Goal: Information Seeking & Learning: Learn about a topic

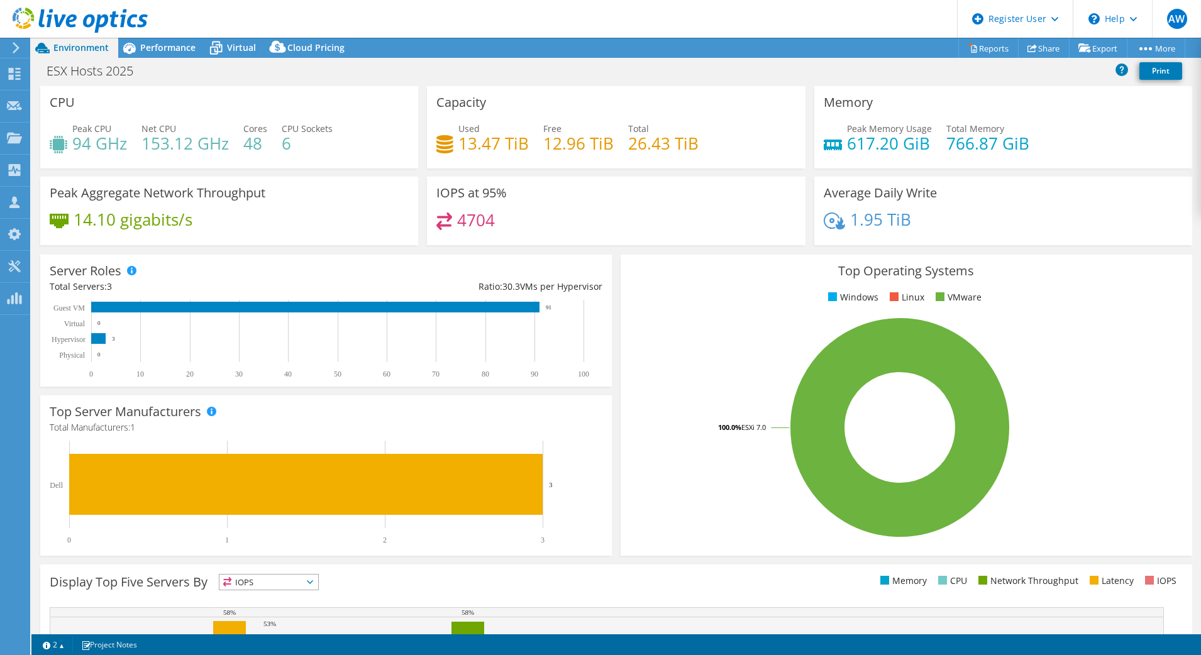
select select "[GEOGRAPHIC_DATA]"
select select "USD"
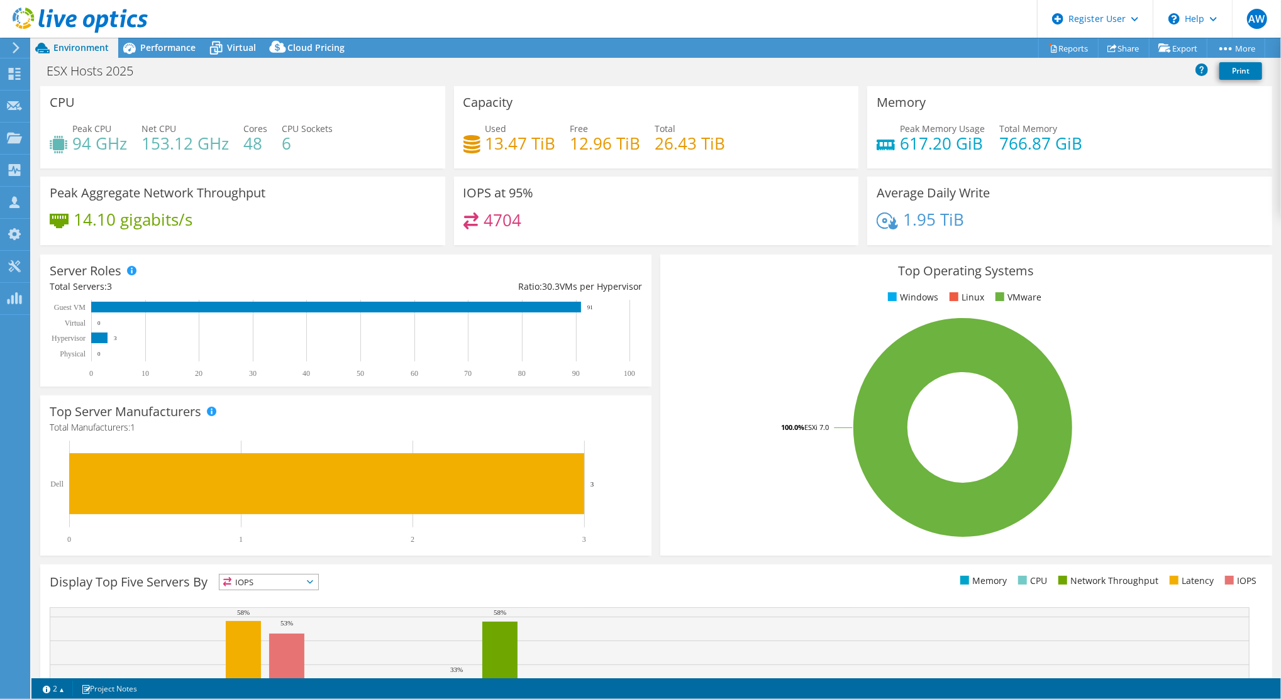
click at [522, 42] on div "Project Actions Project Actions Reports Share Export vSAN ReadyNode Sizer" at bounding box center [656, 48] width 1250 height 20
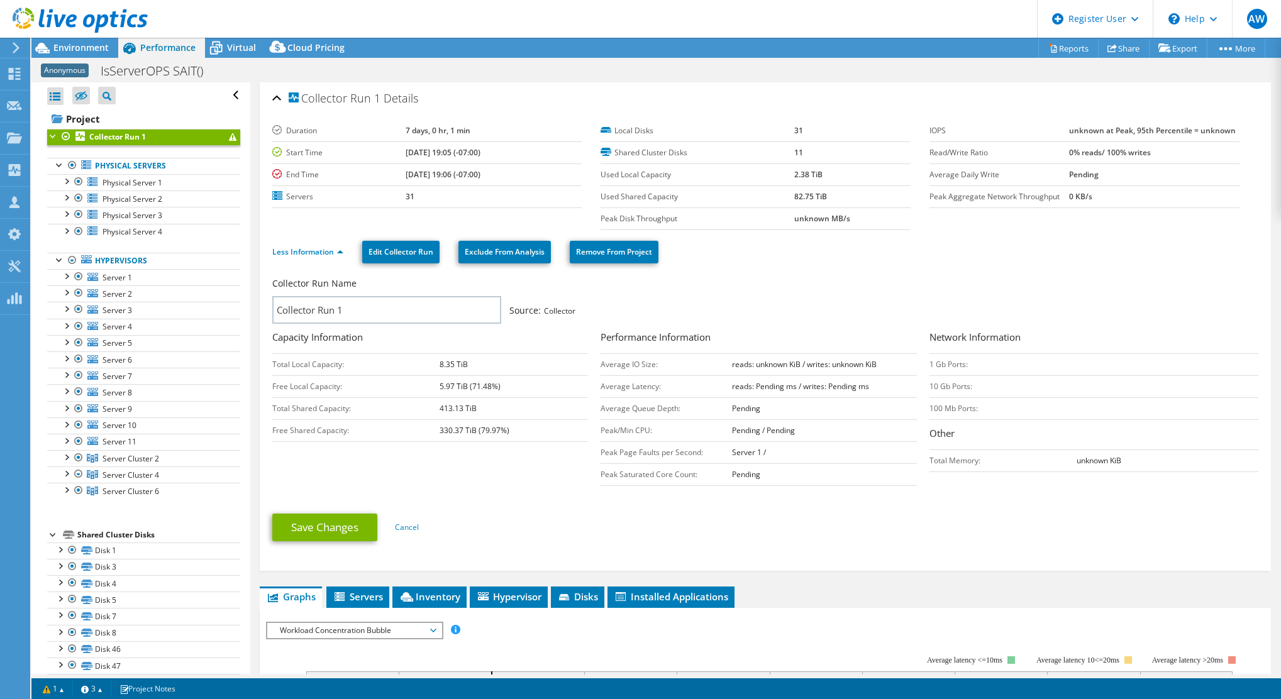
select select "USD"
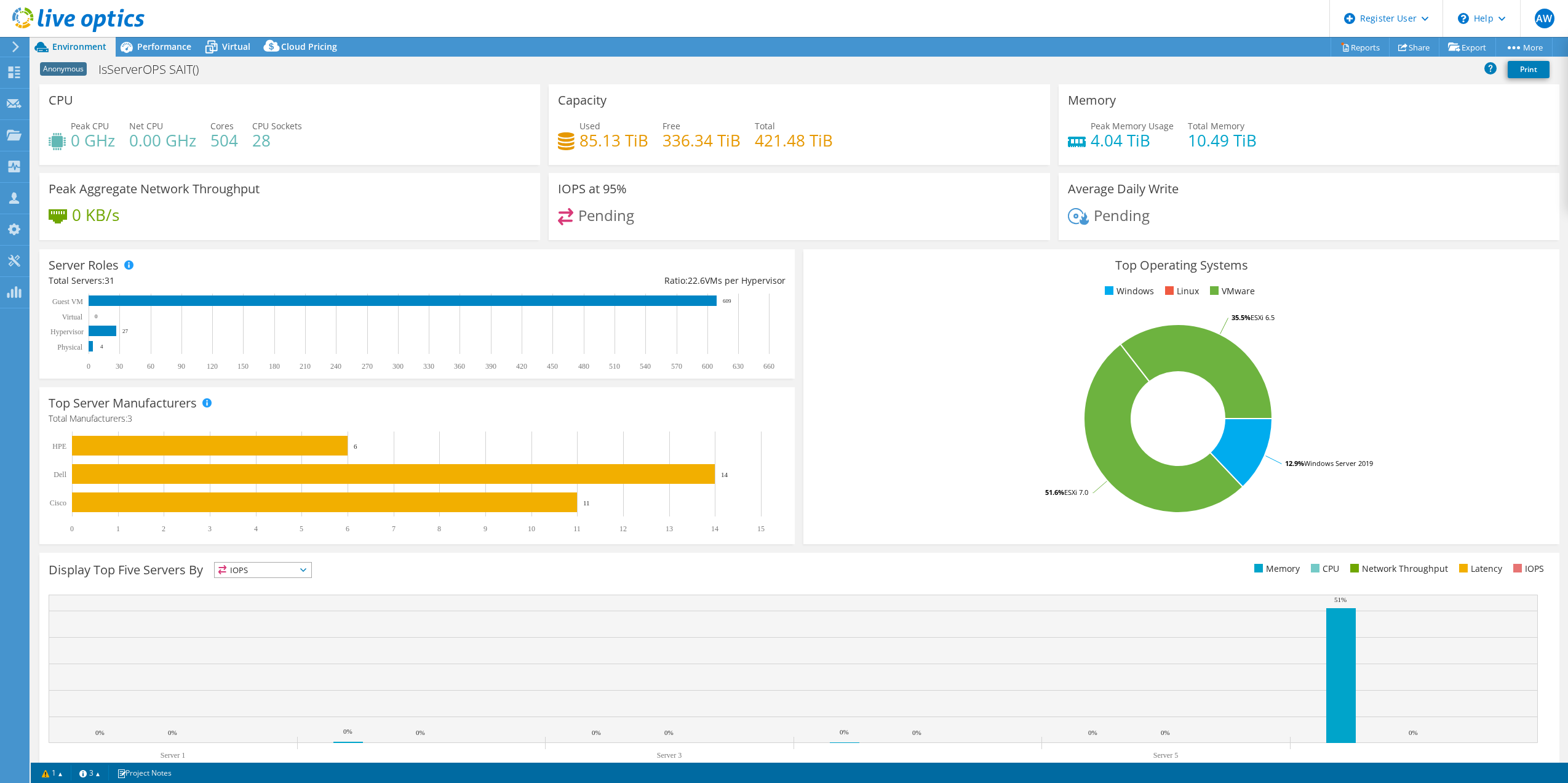
select select "USD"
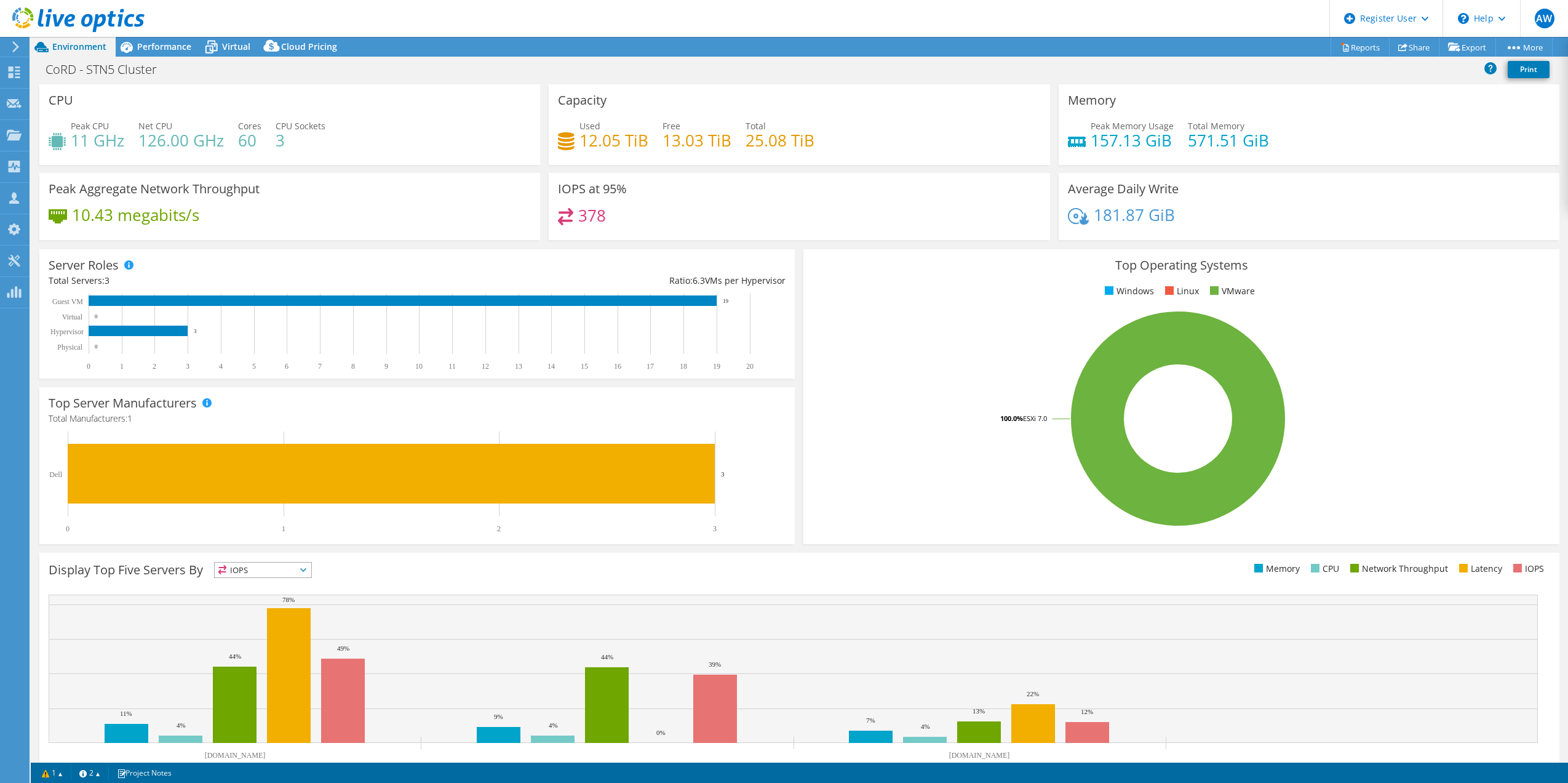
select select "USD"
drag, startPoint x: 1266, startPoint y: 141, endPoint x: 1185, endPoint y: 144, distance: 81.1
click at [1187, 143] on div "Peak Memory Usage 157.13 GiB Total Memory 571.51 GiB" at bounding box center [1309, 139] width 482 height 40
click at [20, 47] on icon at bounding box center [15, 46] width 9 height 11
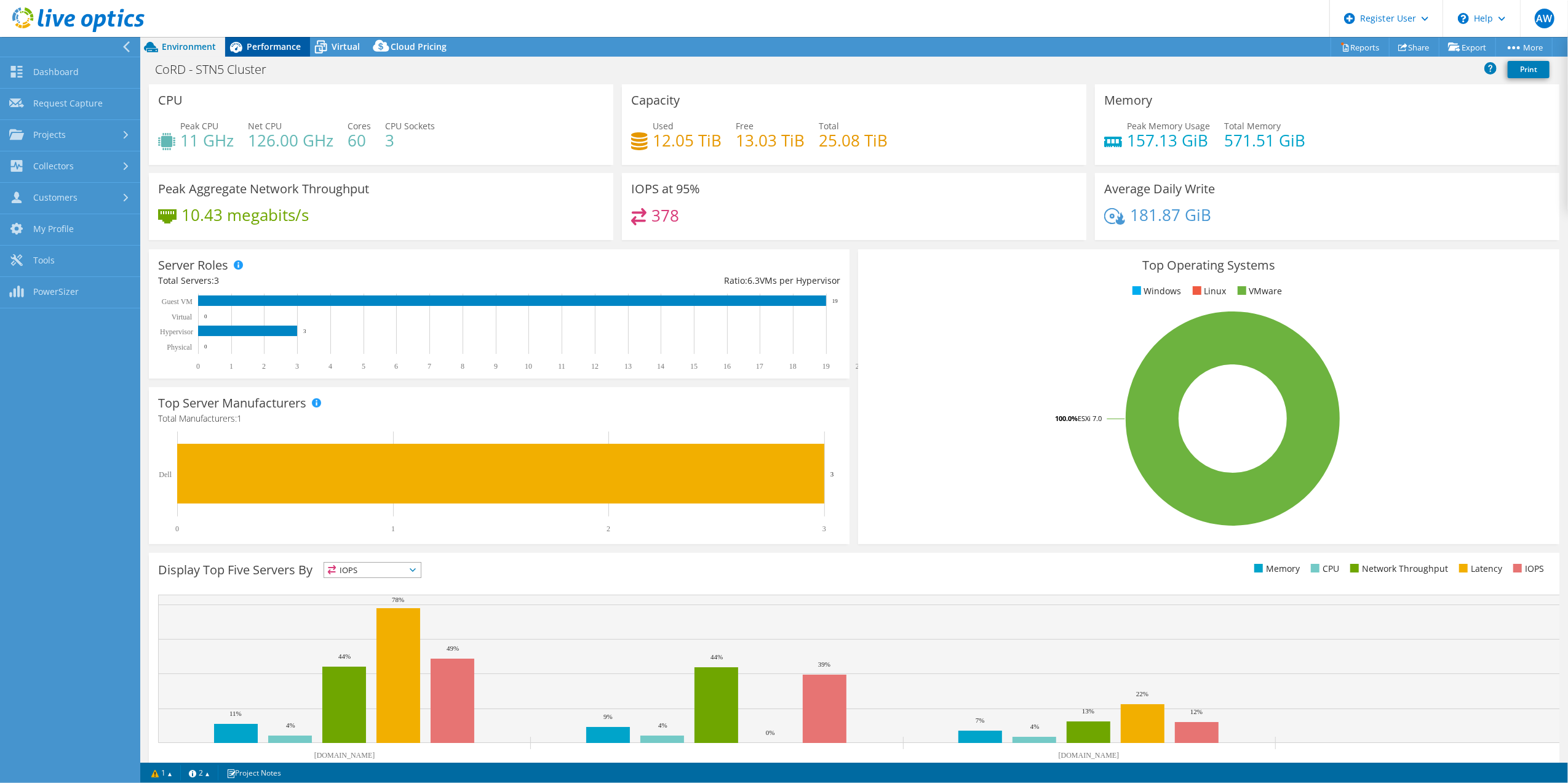
click at [263, 47] on span "Performance" at bounding box center [273, 47] width 54 height 12
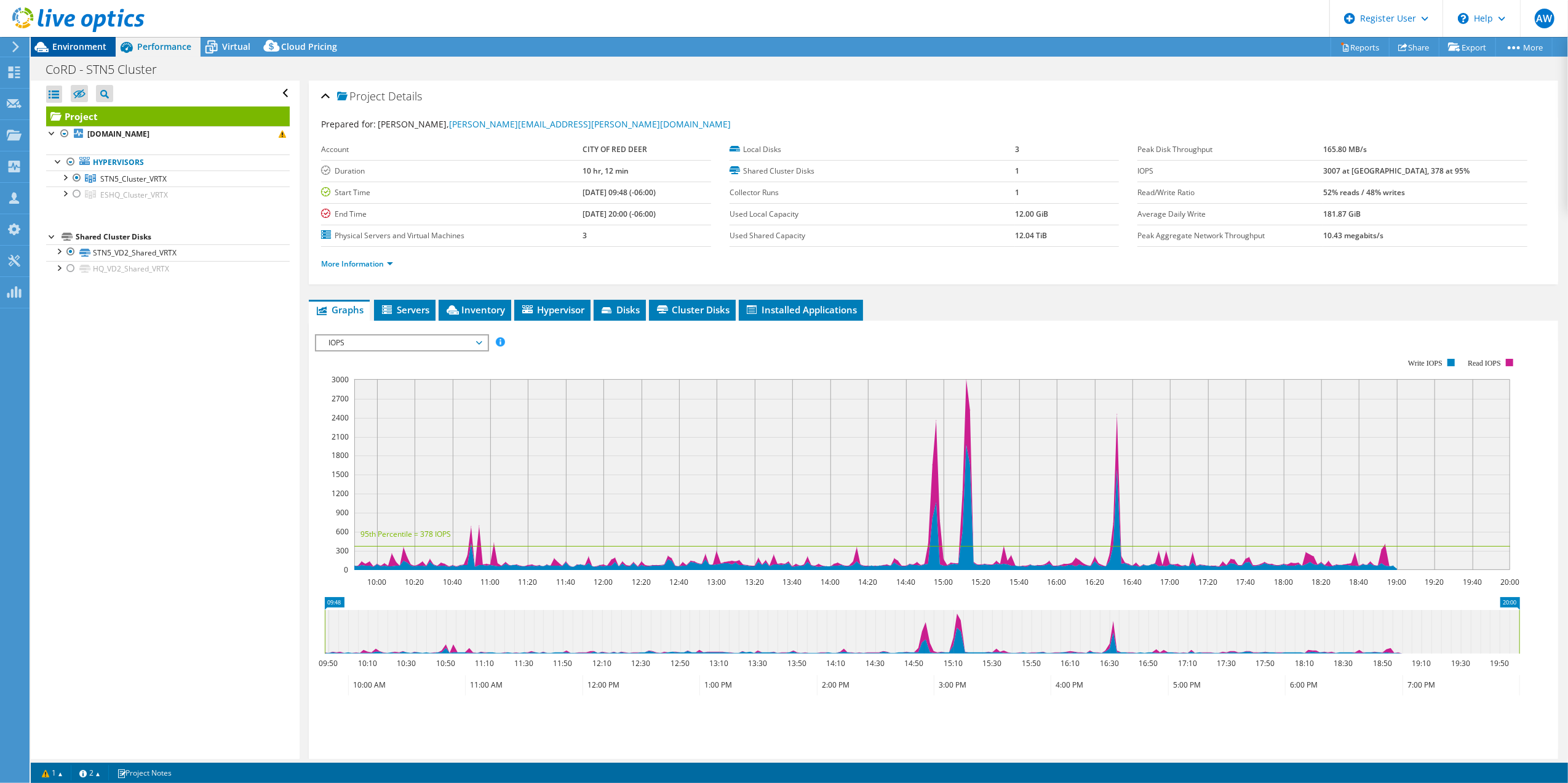
click at [92, 48] on span "Environment" at bounding box center [78, 47] width 54 height 12
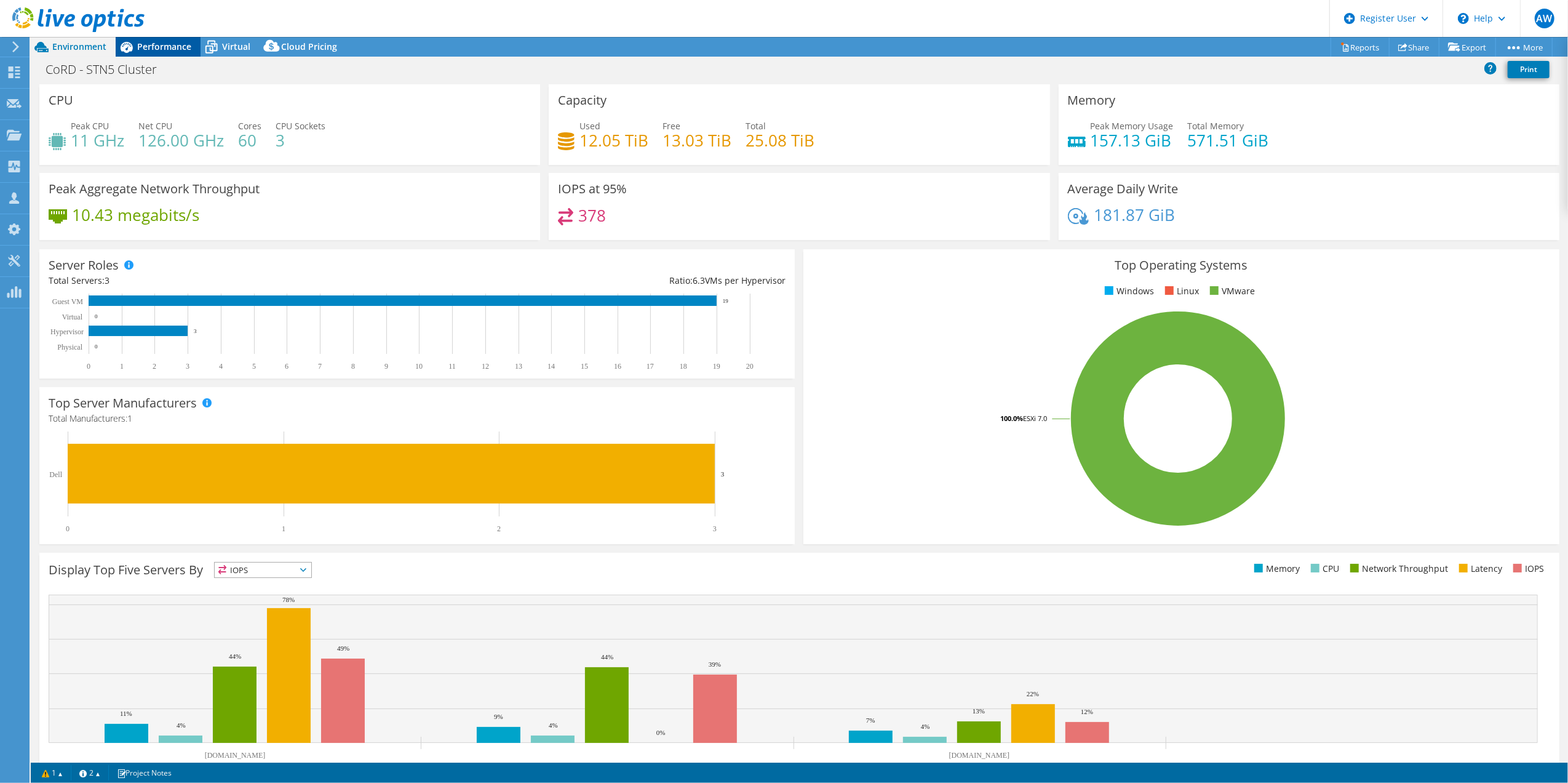
click at [148, 42] on span "Performance" at bounding box center [163, 47] width 54 height 12
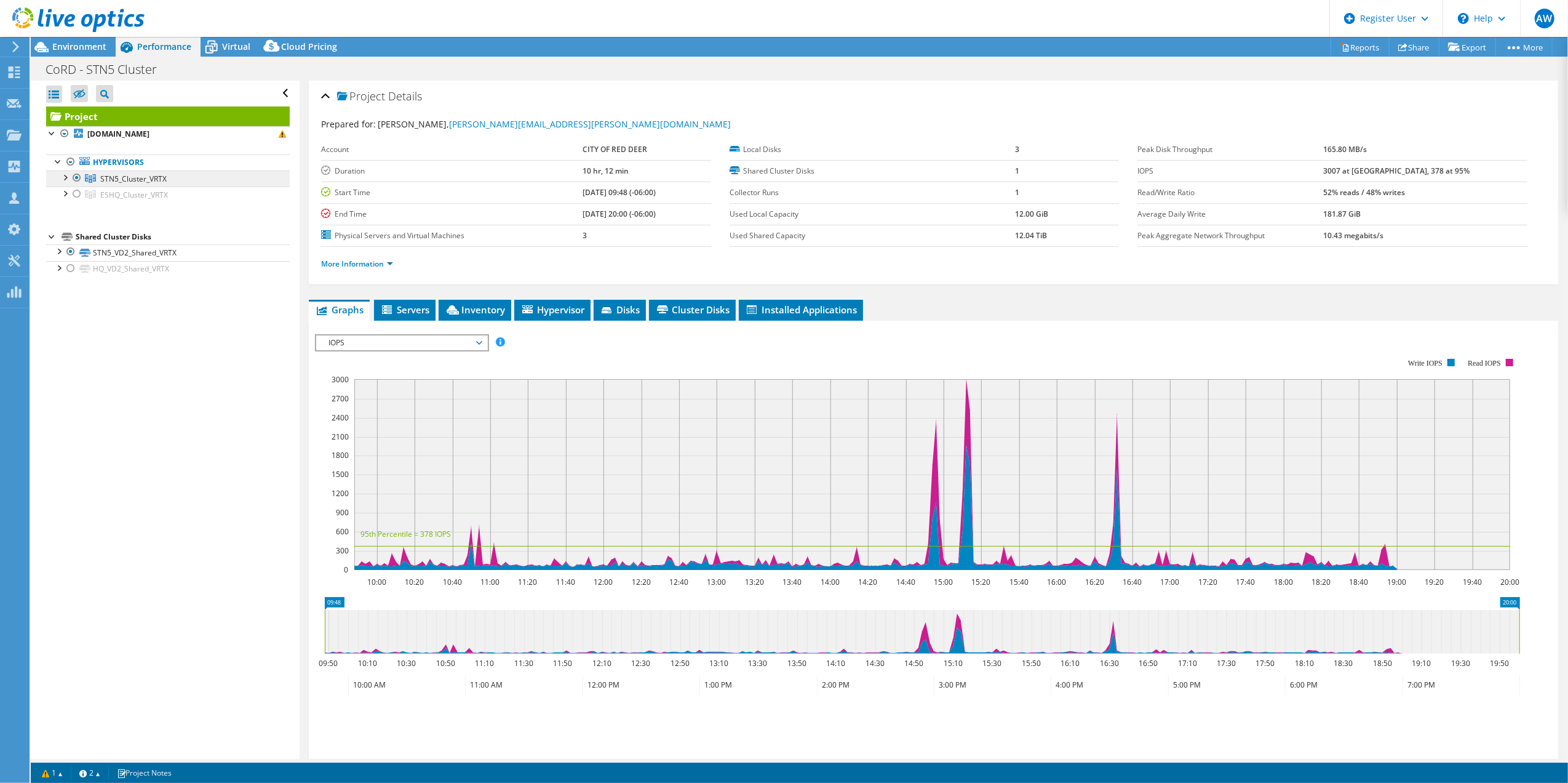
click at [119, 178] on span "STN5_Cluster_VRTX" at bounding box center [134, 178] width 67 height 11
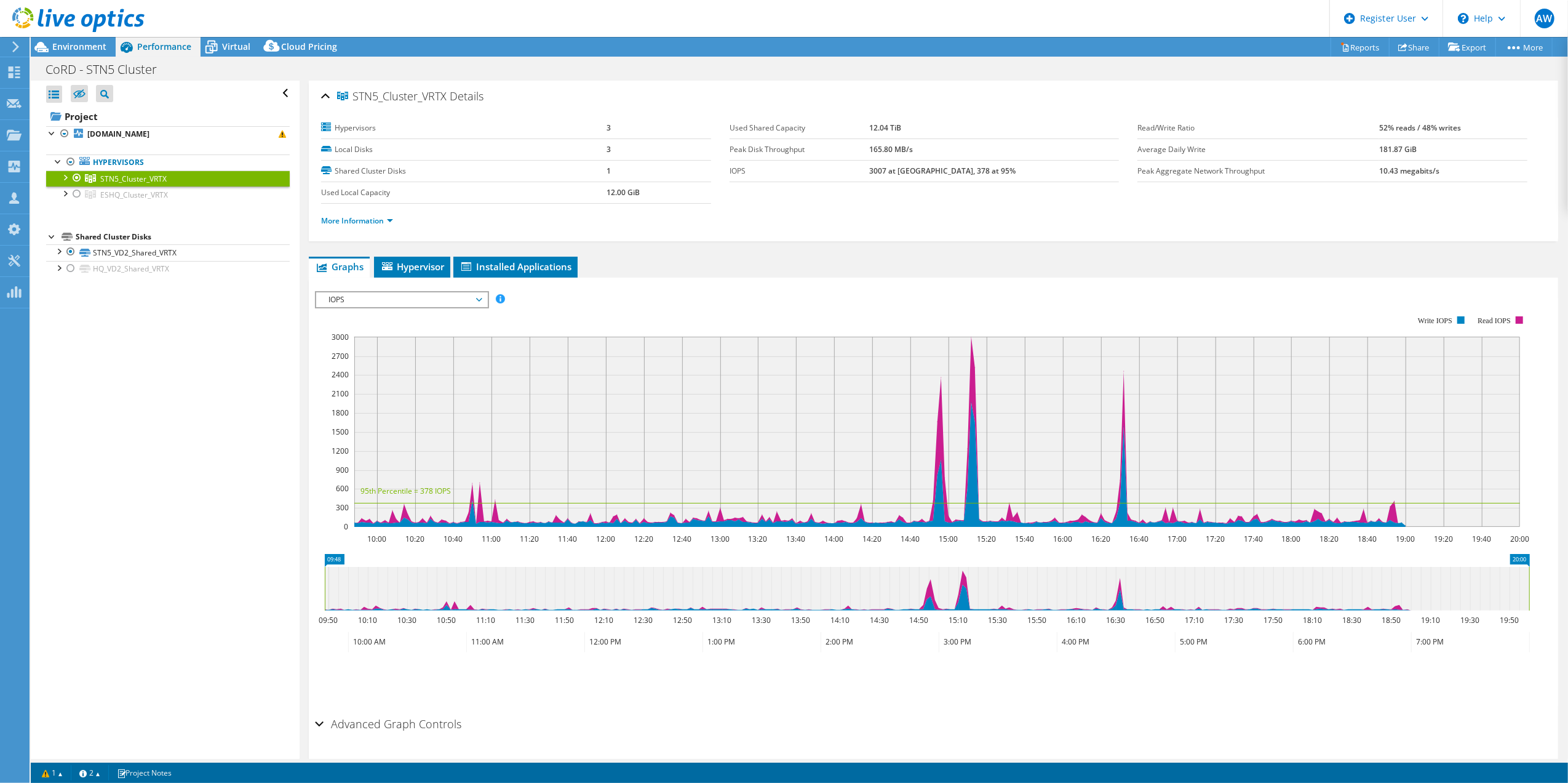
click at [63, 180] on div at bounding box center [65, 176] width 13 height 13
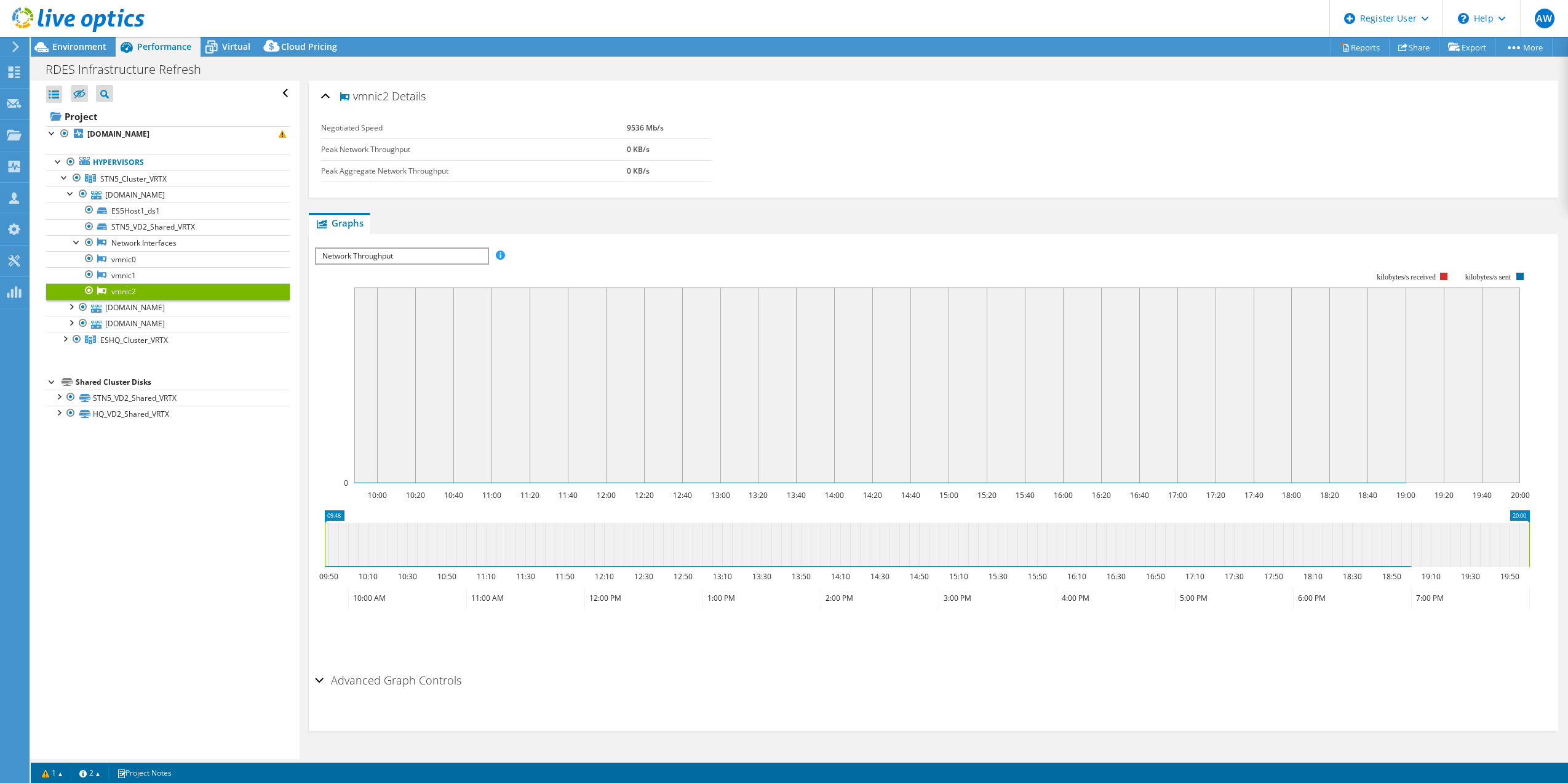
select select "USD"
click at [118, 134] on b "rdes5host1.crdnet.ca" at bounding box center [118, 133] width 63 height 11
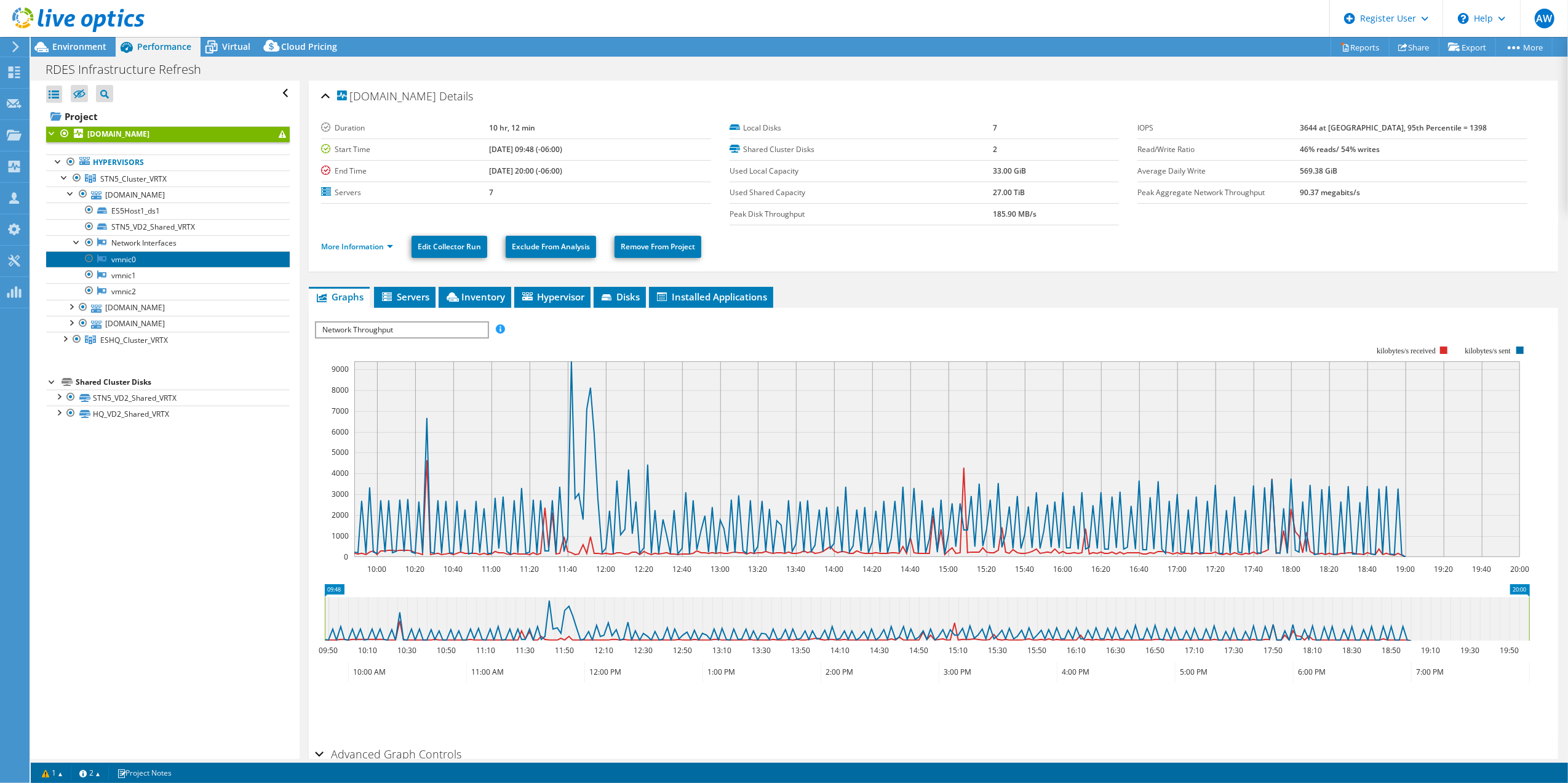
click at [123, 258] on link "vmnic0" at bounding box center [167, 259] width 244 height 16
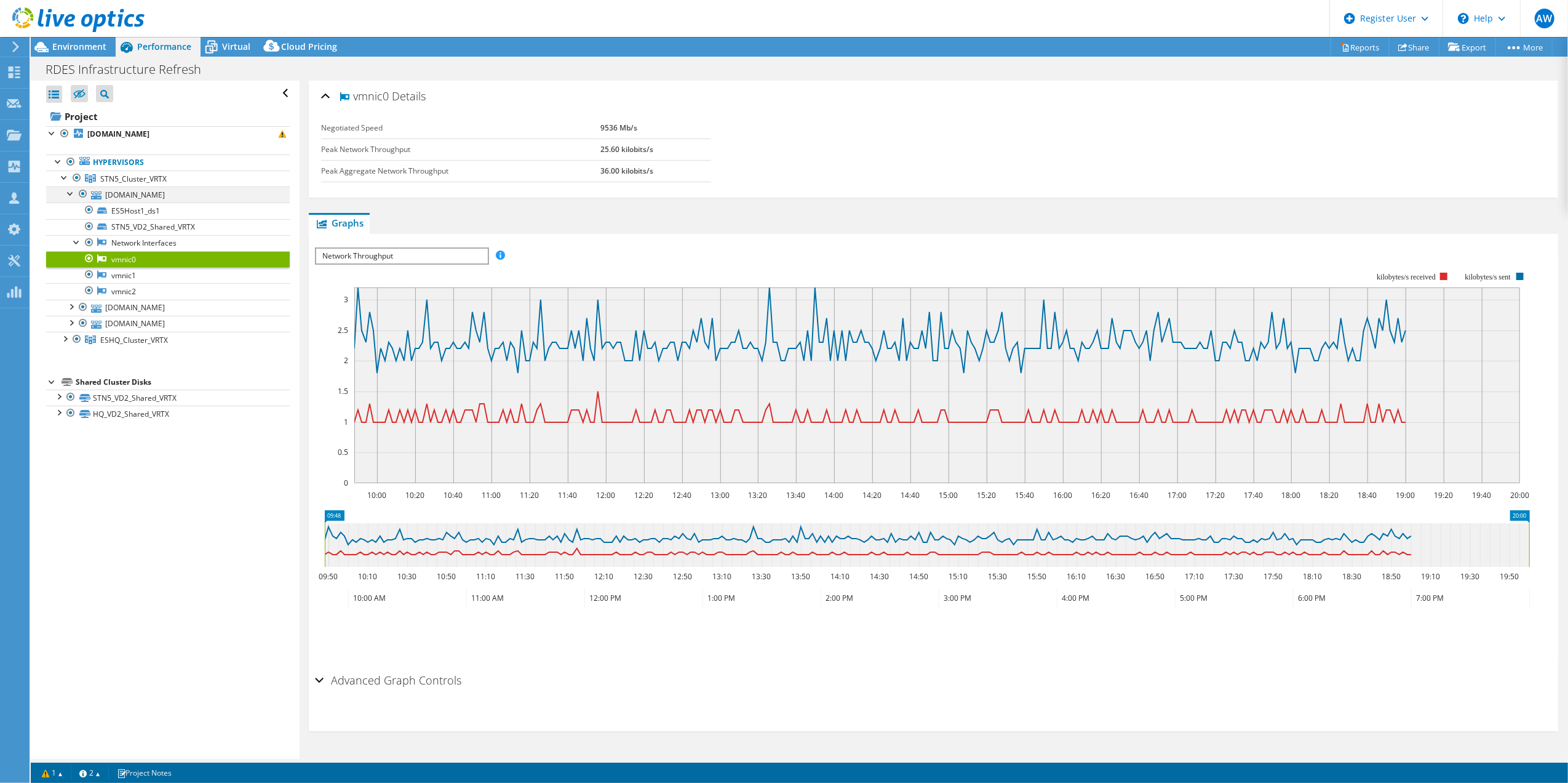
click at [71, 195] on div at bounding box center [70, 193] width 13 height 13
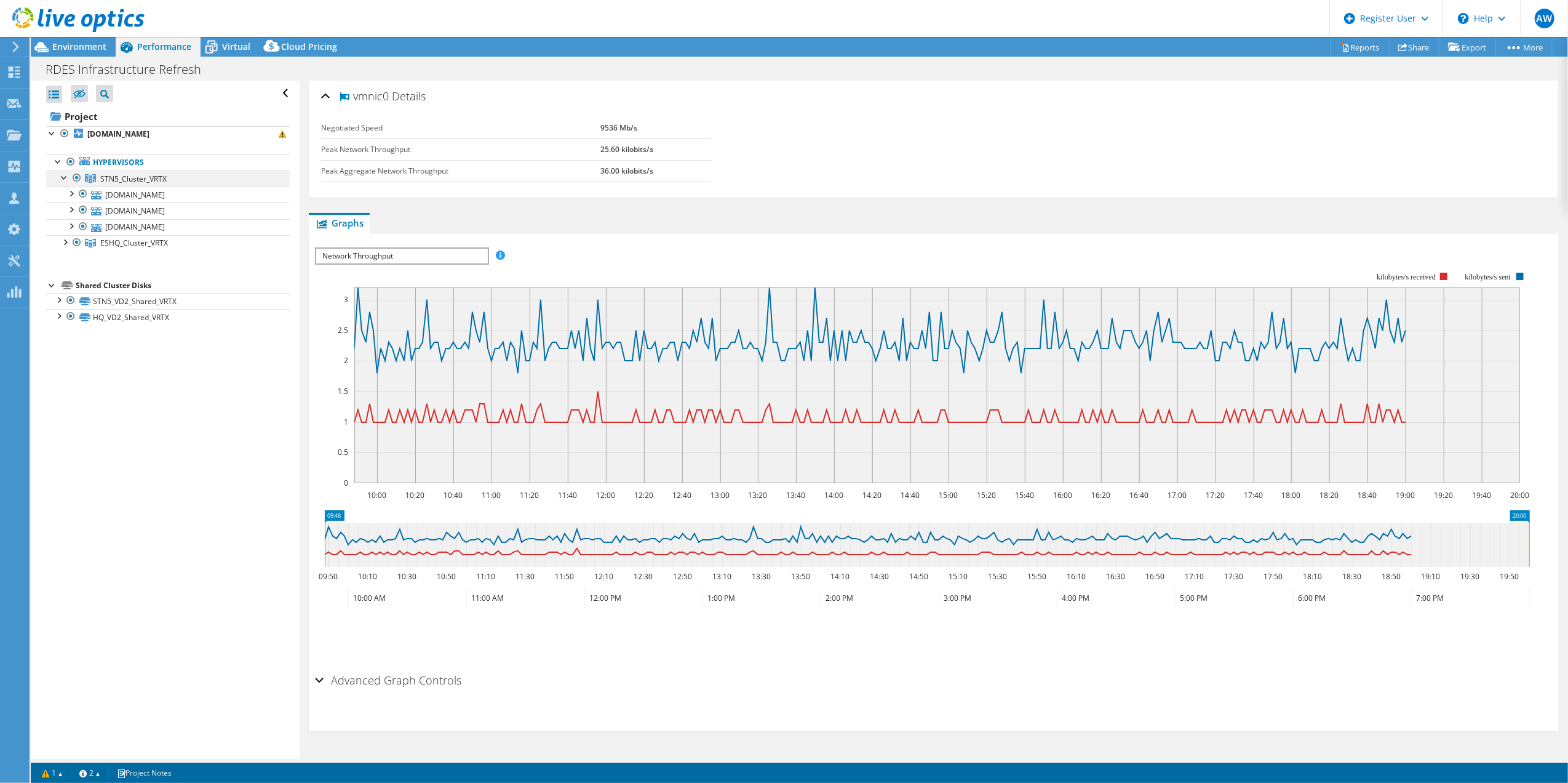
click at [61, 178] on div at bounding box center [65, 176] width 13 height 13
click at [67, 193] on div at bounding box center [65, 193] width 13 height 13
click at [142, 209] on link "rdeshqhost3.crdnet.ca" at bounding box center [167, 210] width 244 height 16
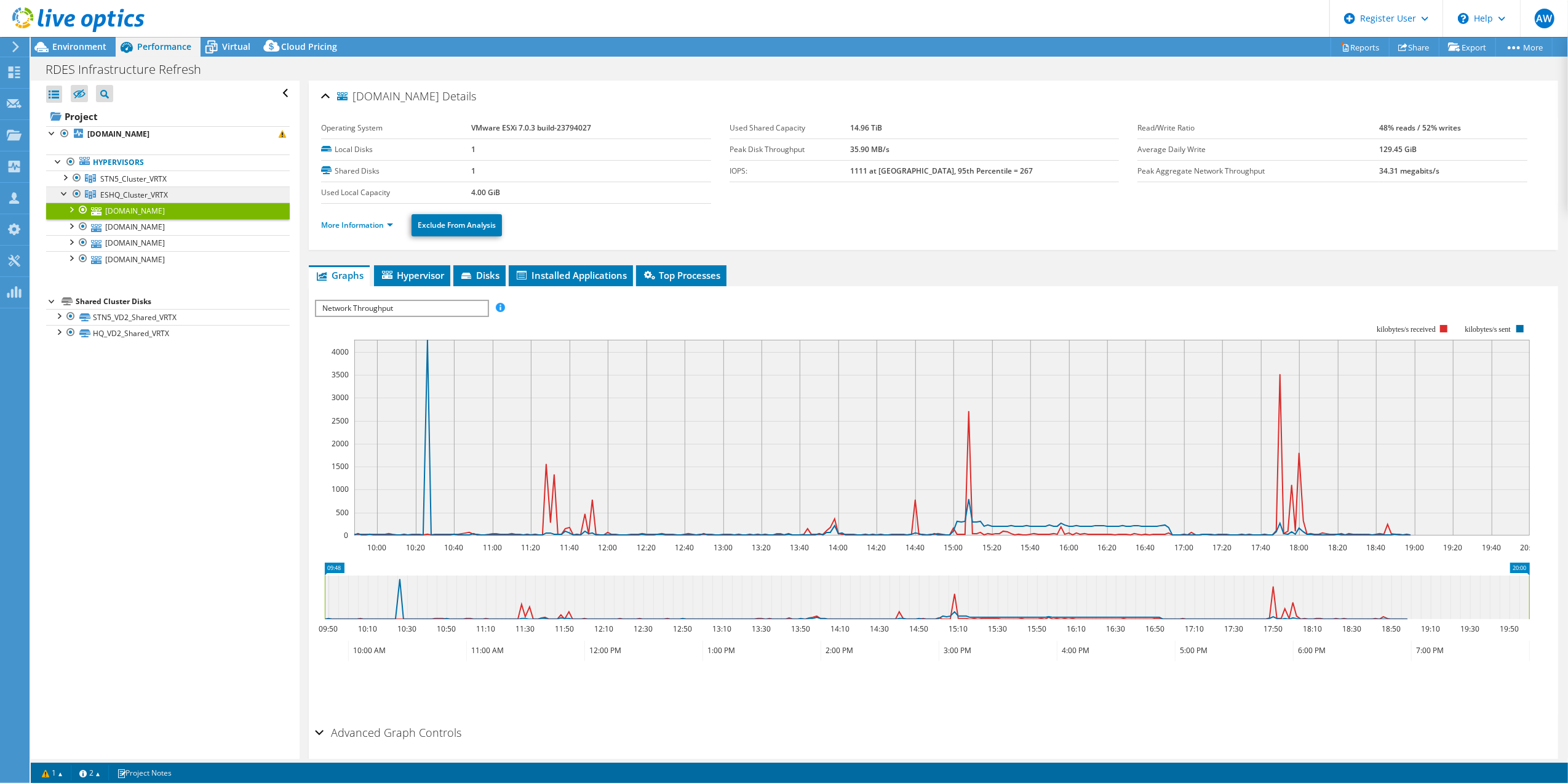
click at [141, 196] on span "ESHQ_Cluster_VRTX" at bounding box center [134, 195] width 67 height 11
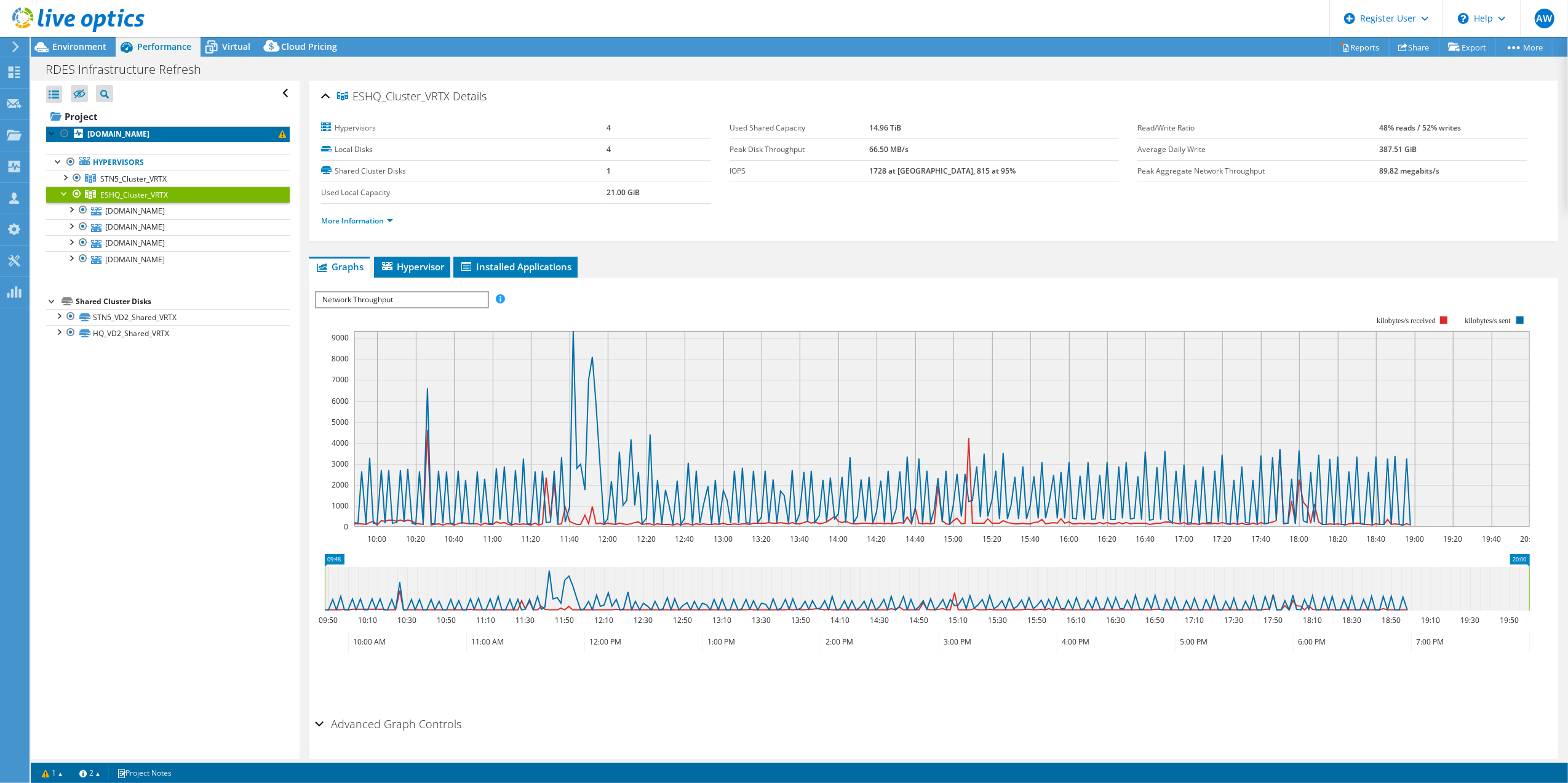
click at [138, 132] on b "rdes5host1.crdnet.ca" at bounding box center [118, 133] width 63 height 11
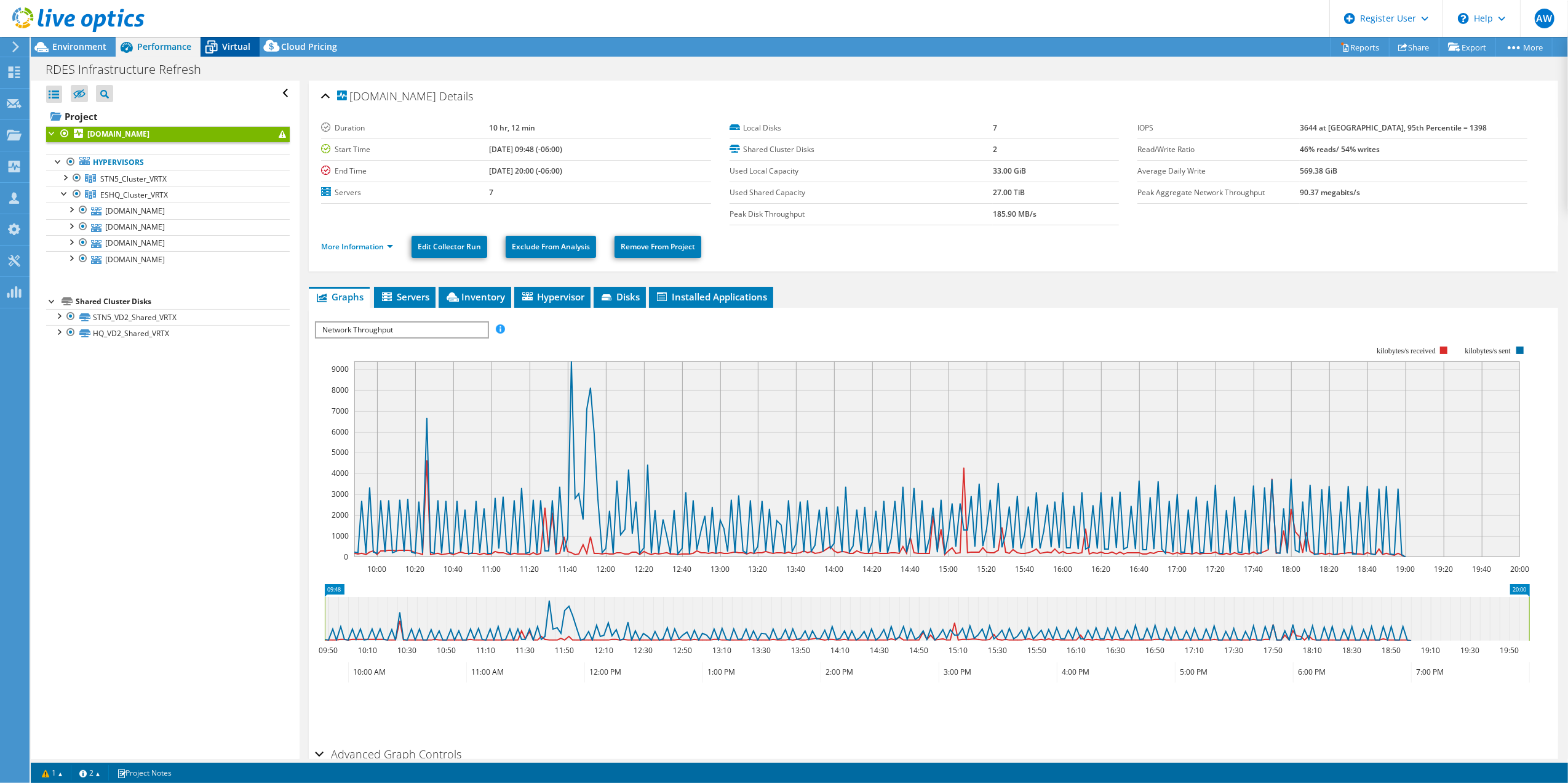
click at [240, 42] on span "Virtual" at bounding box center [236, 47] width 28 height 12
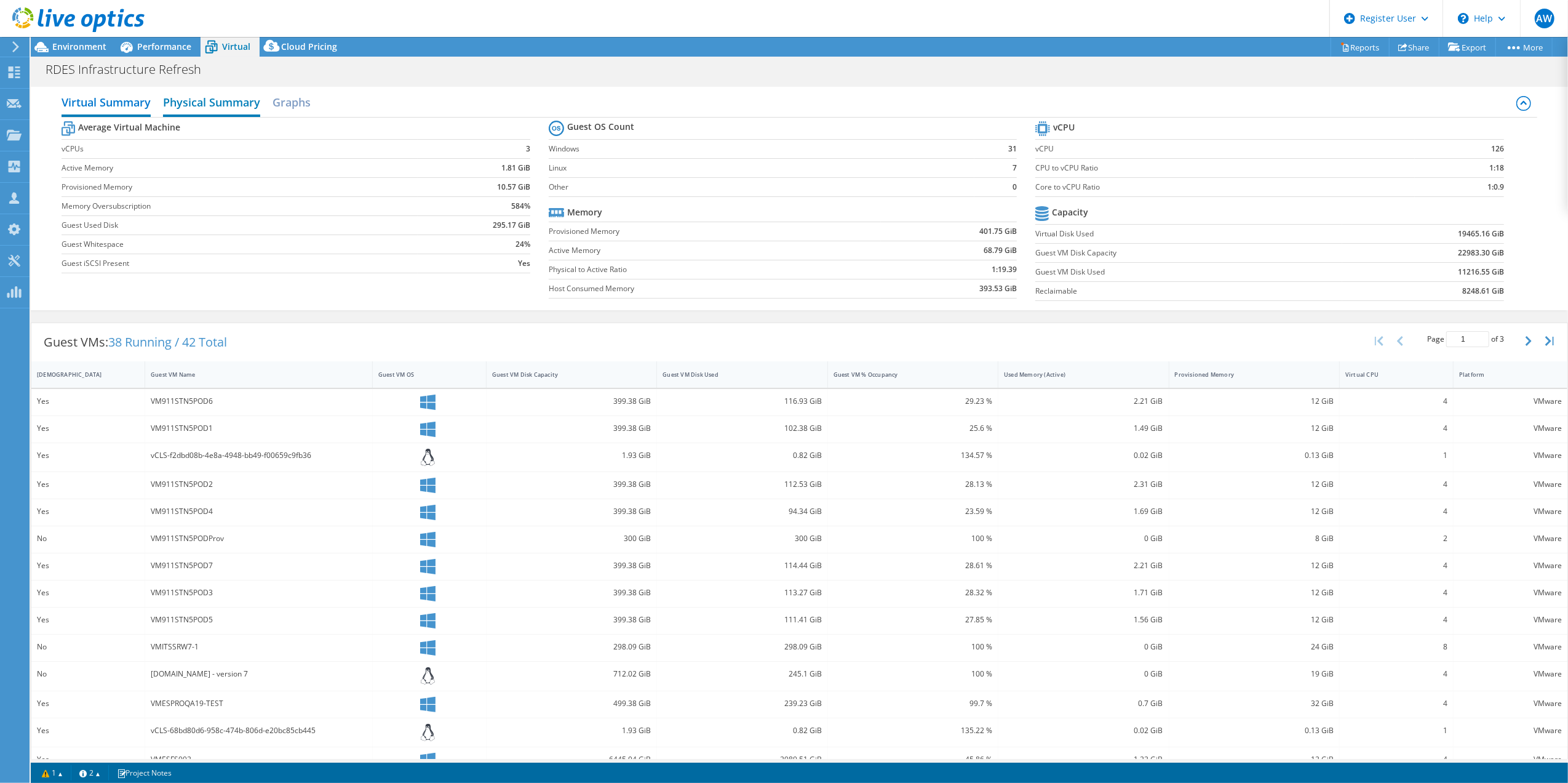
click at [223, 102] on h2 "Physical Summary" at bounding box center [211, 104] width 97 height 27
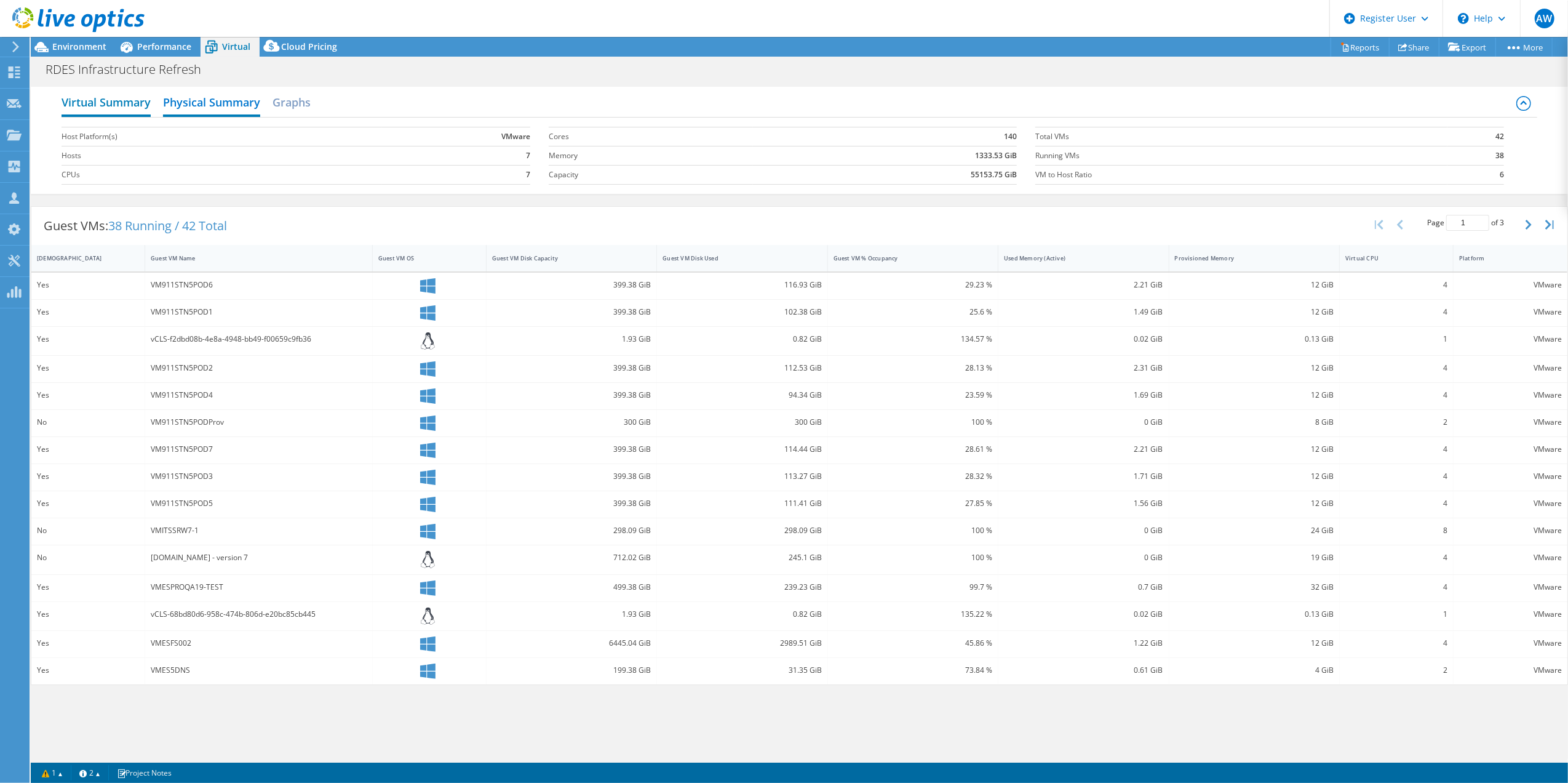
click at [122, 99] on h2 "Virtual Summary" at bounding box center [106, 104] width 89 height 27
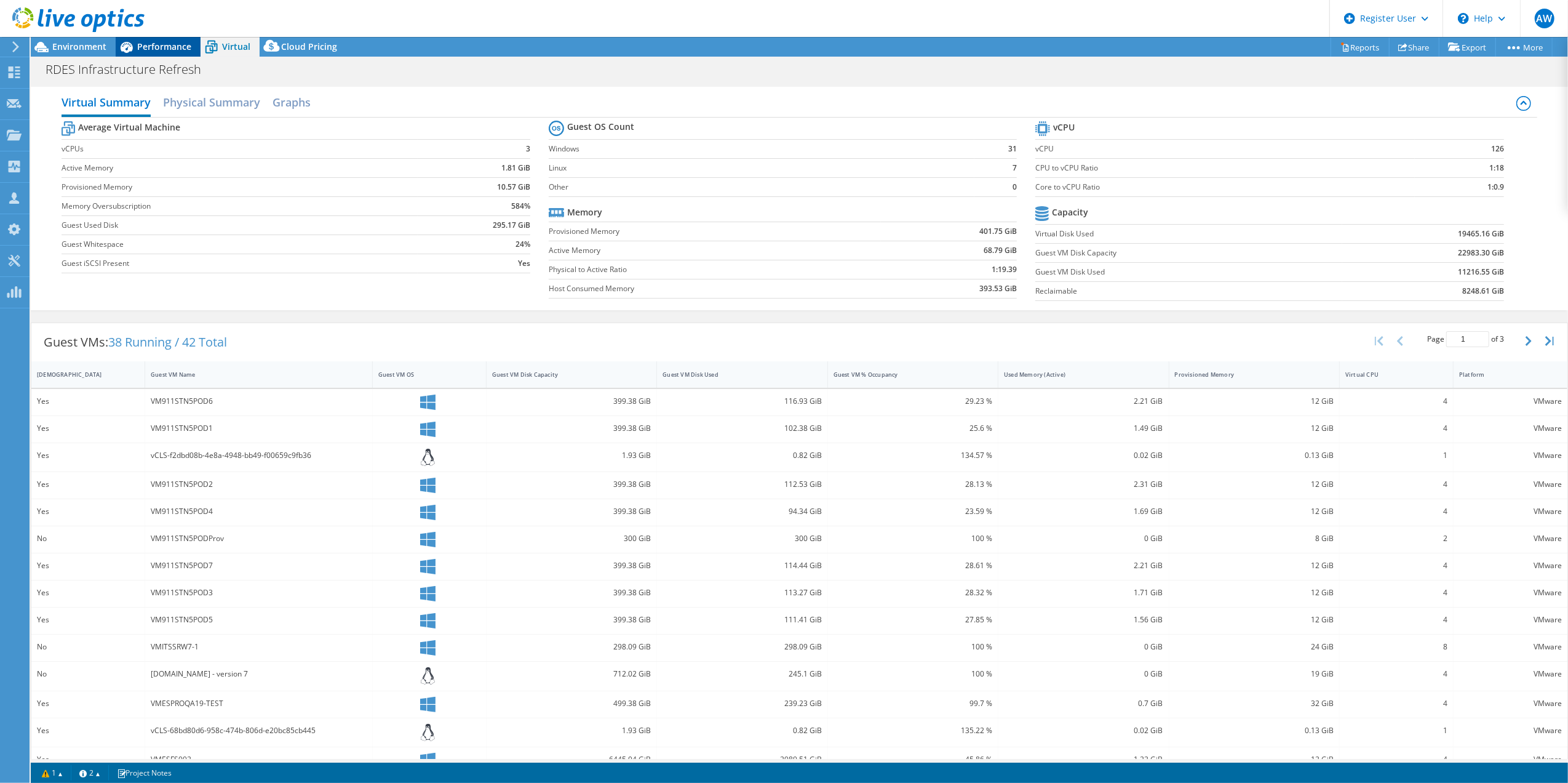
click at [160, 47] on span "Performance" at bounding box center [163, 47] width 54 height 12
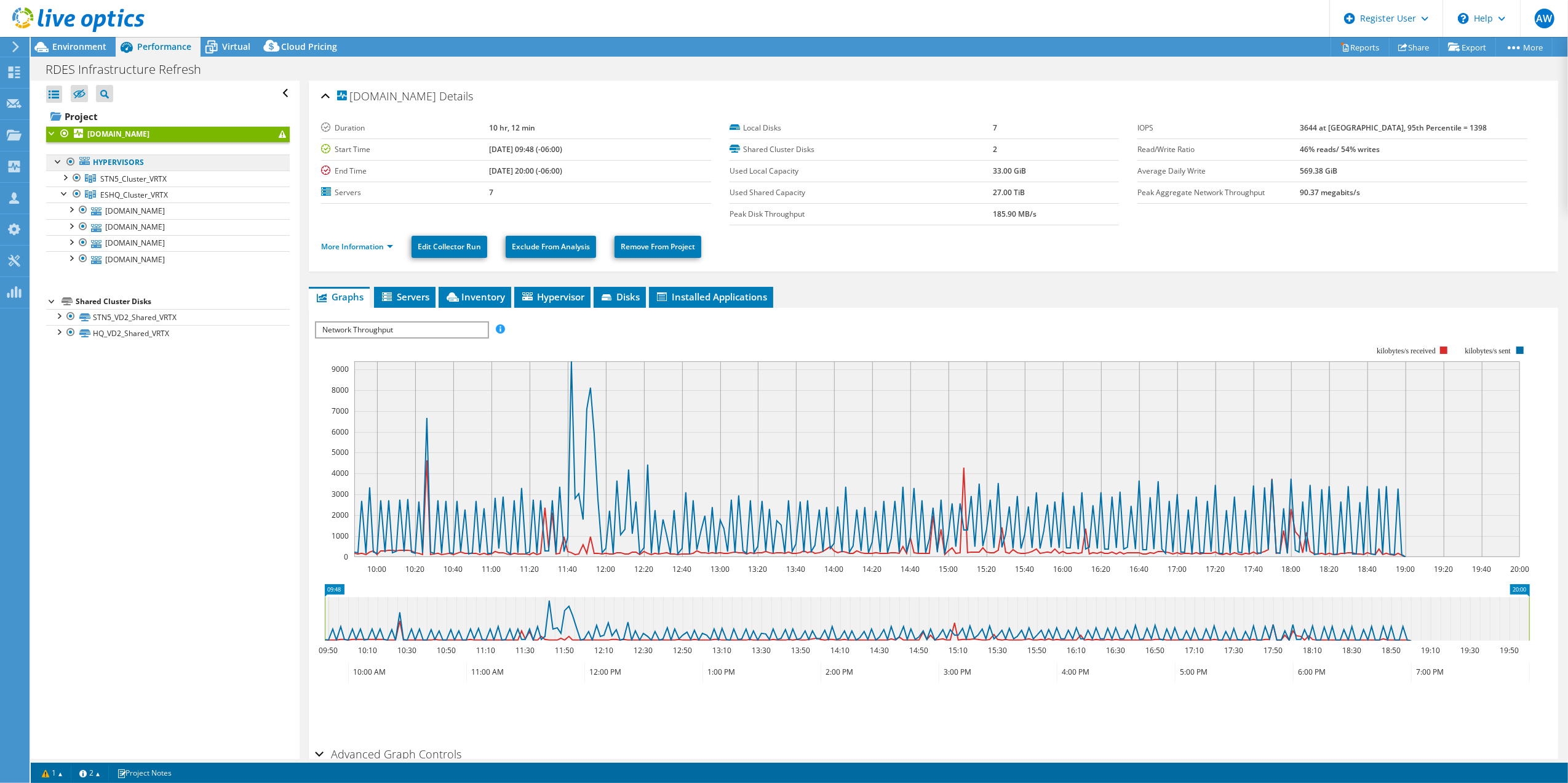
click at [102, 165] on link "Hypervisors" at bounding box center [167, 162] width 244 height 16
click at [57, 165] on div at bounding box center [58, 161] width 13 height 13
click at [124, 177] on span "STN5_Cluster_VRTX" at bounding box center [134, 178] width 67 height 11
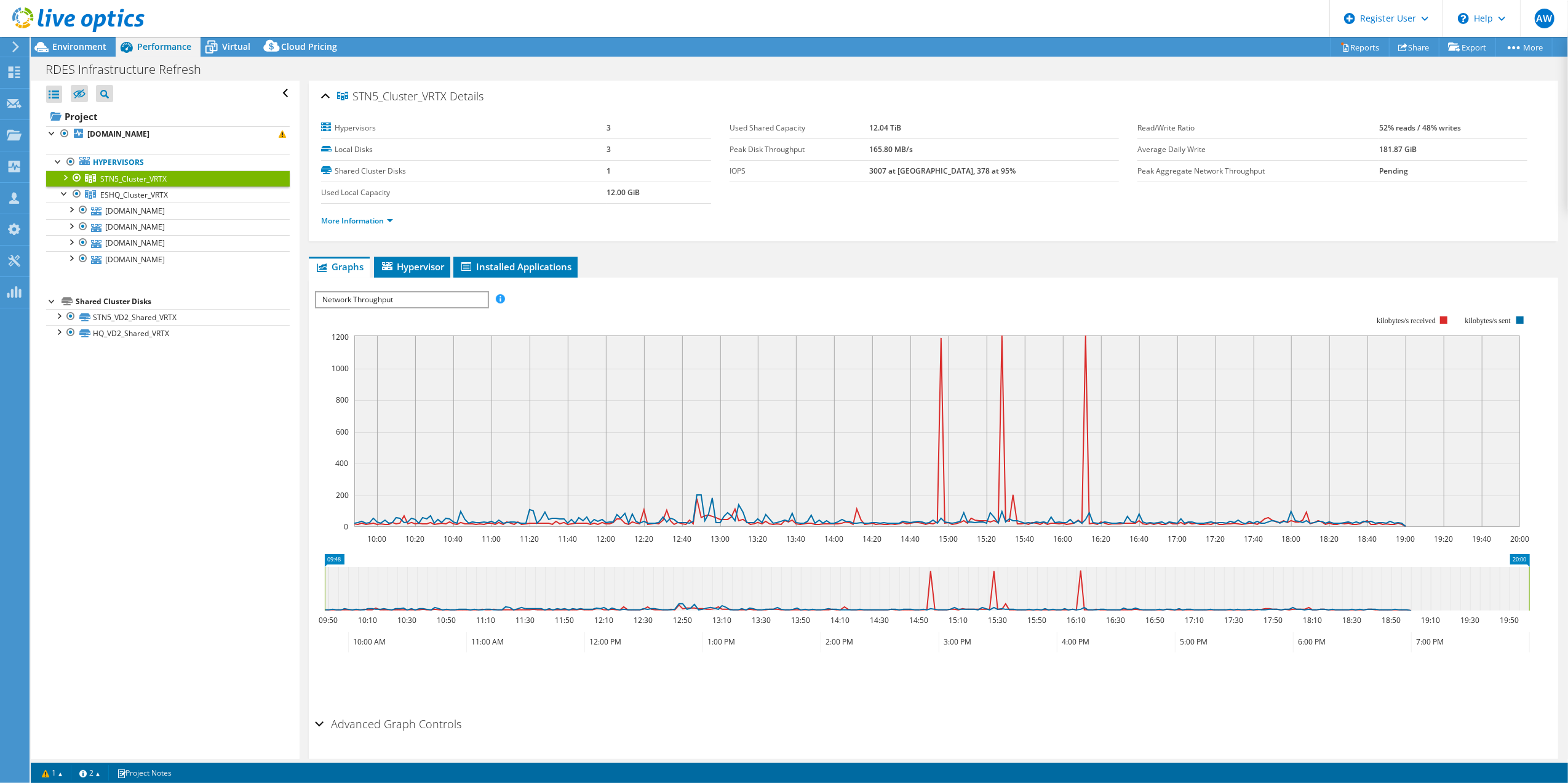
click at [67, 178] on div at bounding box center [65, 176] width 13 height 13
click at [60, 247] on div at bounding box center [65, 241] width 13 height 13
